Goal: Transaction & Acquisition: Book appointment/travel/reservation

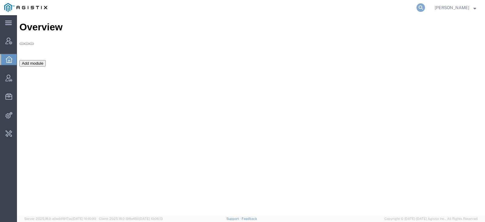
click at [425, 7] on icon at bounding box center [421, 7] width 8 height 8
type input "offline@redhat"
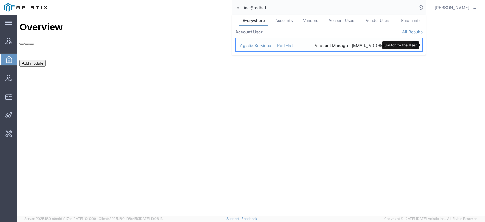
click at [419, 46] on icon "Search Results" at bounding box center [415, 45] width 8 height 8
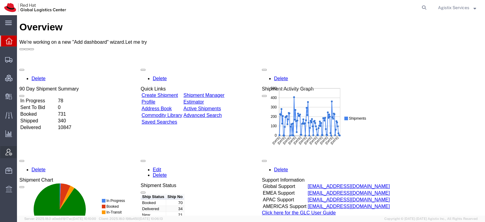
click at [21, 150] on span "Account Admin" at bounding box center [19, 152] width 4 height 12
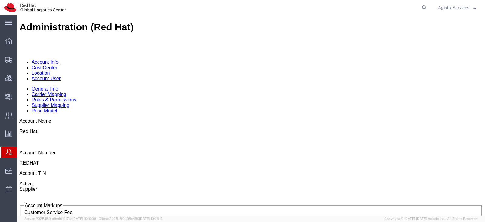
click at [50, 70] on link "Location" at bounding box center [41, 72] width 18 height 5
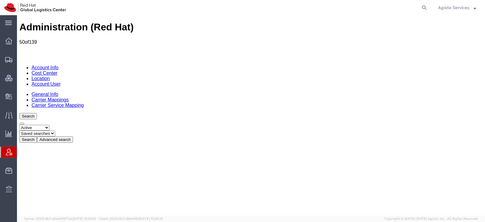
click at [69, 97] on link "Carrier Mappings" at bounding box center [50, 99] width 37 height 5
click at [73, 136] on button "Advanced search" at bounding box center [55, 139] width 36 height 6
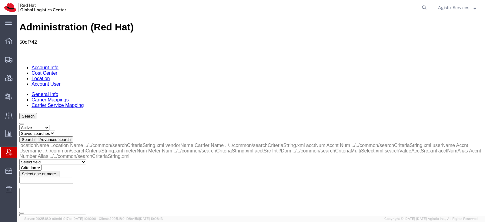
click at [28, 214] on select "Select field Accnt Num Accnt Number Alias Accnt Username Carrier Name Int'l/Dom…" at bounding box center [52, 217] width 67 height 6
select select "acctNum"
click at [19, 214] on select "Select field Accnt Num Accnt Number Alias Accnt Username Carrier Name Int'l/Dom…" at bounding box center [52, 217] width 67 height 6
click at [56, 219] on select "Criterion contains does not contain is is blank is not blank starts with" at bounding box center [37, 222] width 36 height 6
select select "contains"
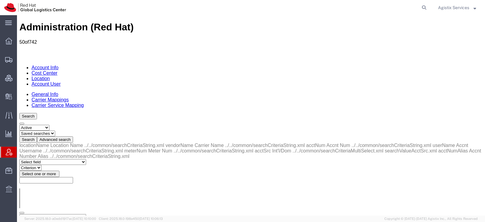
click at [56, 219] on select "Criterion contains does not contain is is blank is not blank starts with" at bounding box center [37, 222] width 36 height 6
paste input "124009774"
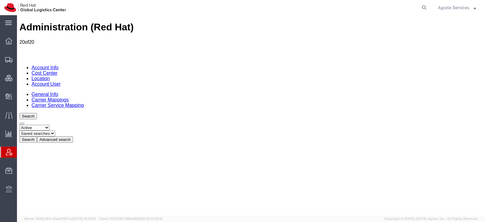
click at [73, 136] on button "Advanced search" at bounding box center [55, 139] width 36 height 6
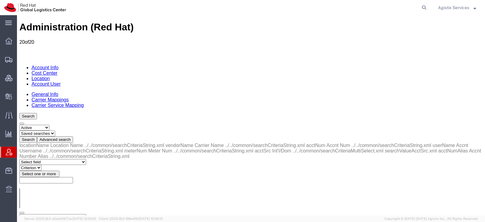
drag, startPoint x: 149, startPoint y: 95, endPoint x: 69, endPoint y: 87, distance: 80.7
click at [69, 142] on div "locationName Location Name ../../common/searchCriteriaString.xml vendorName Car…" at bounding box center [250, 195] width 463 height 107
paste input "6599668"
type input "126599668"
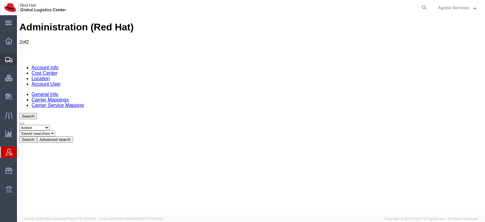
click at [0, 0] on span "Create from Template" at bounding box center [0, 0] width 0 height 0
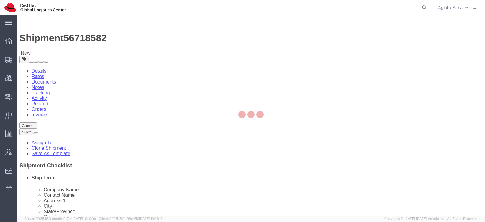
select select "38014"
select select
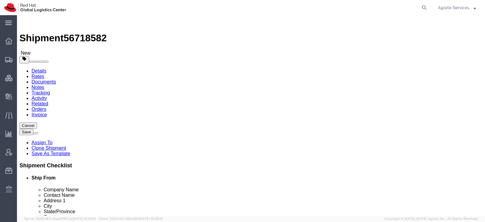
type input "mexi"
select select "37981"
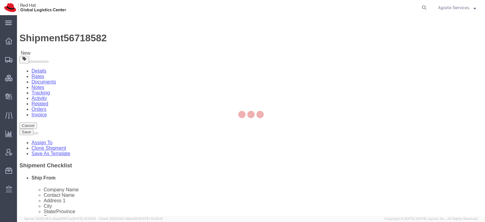
type input "[GEOGRAPHIC_DATA]"
type input "RED HAT, S. DE [PERSON_NAME] DE C.V."
type input "Rio [PERSON_NAME] 232"
type input "Floor 22, Suite A, Col. [PERSON_NAME]."
type input "[GEOGRAPHIC_DATA]"
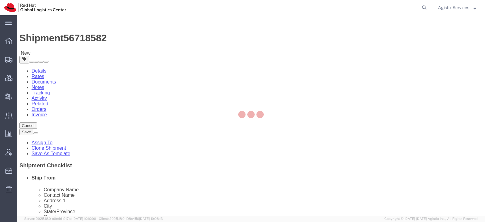
select select "MX"
type input "06500"
type input "52 55 8851 6400"
checkbox input "false"
select select "DF"
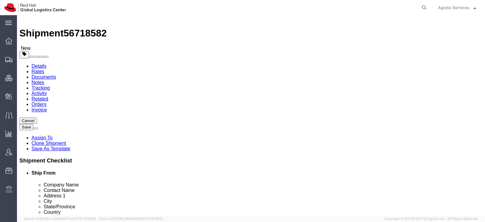
scroll to position [2, 0]
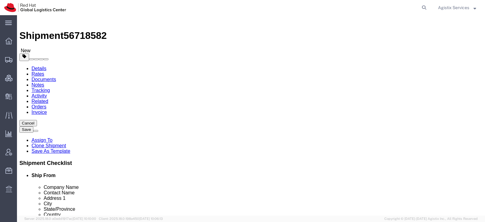
click input "text"
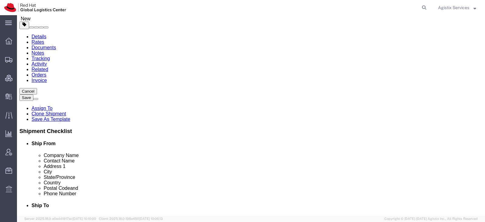
scroll to position [48, 0]
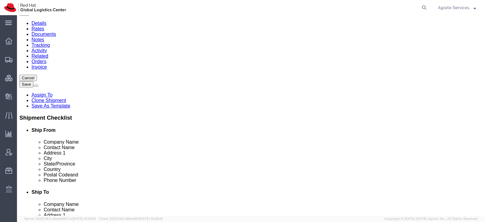
type input "TEST-CARRIEV"
click div "Location [GEOGRAPHIC_DATA] - [GEOGRAPHIC_DATA] My Profile Location [GEOGRAPHIC_…"
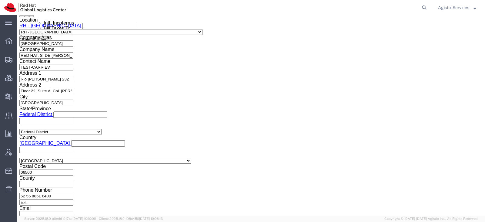
scroll to position [398, 0]
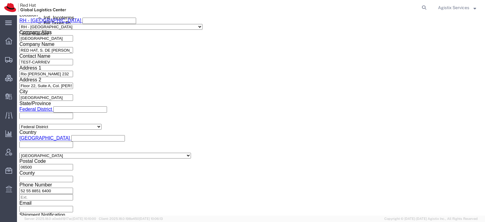
click input "TEST IPD"
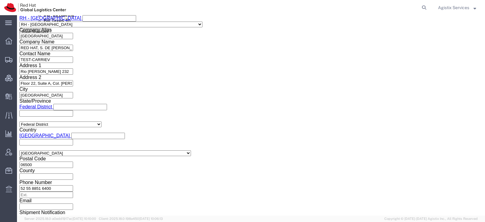
type input "TEST [PERSON_NAME]"
click button "Rate Shipment"
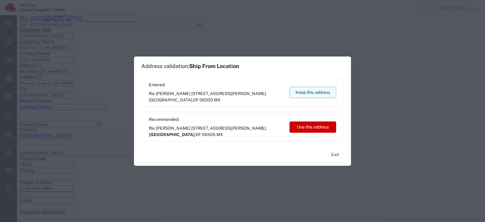
click at [295, 93] on button "Keep this address" at bounding box center [312, 92] width 47 height 11
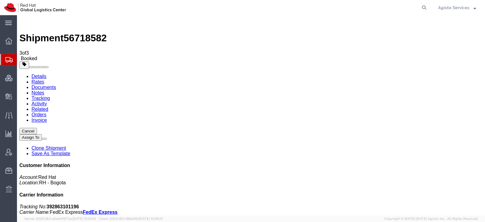
click at [81, 32] on span "56718582" at bounding box center [85, 37] width 43 height 11
copy span "56718582"
